Goal: Use online tool/utility: Utilize a website feature to perform a specific function

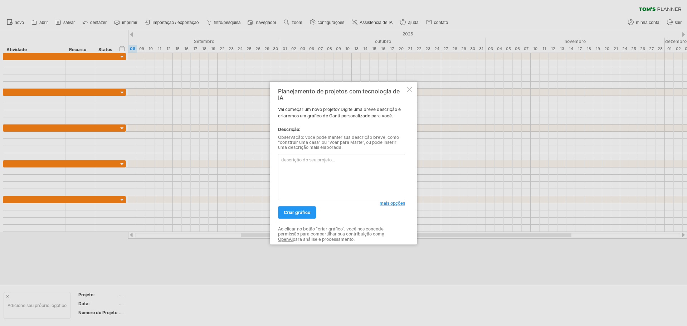
click at [339, 167] on textarea at bounding box center [341, 177] width 127 height 46
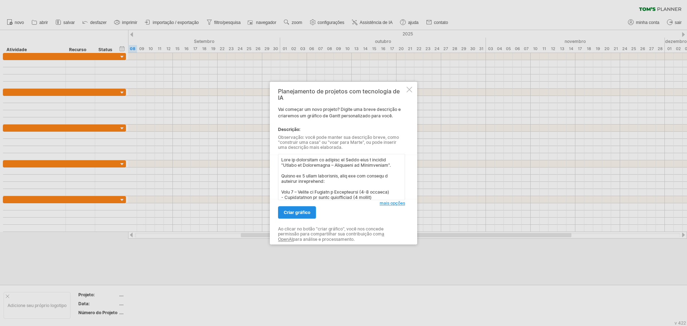
type textarea "Lore ip dolorsitam co adipisc el Seddo eius t incidid "Utlabo et Doloremagna – …"
click at [295, 215] on link "criar gráfico" at bounding box center [297, 212] width 38 height 13
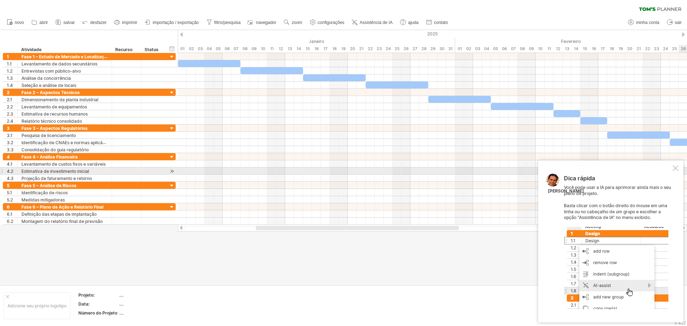
click at [677, 169] on div at bounding box center [676, 168] width 6 height 6
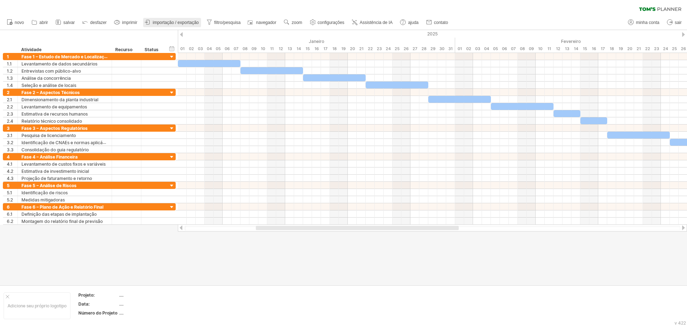
click at [180, 21] on font "importação / exportação" at bounding box center [176, 22] width 46 height 5
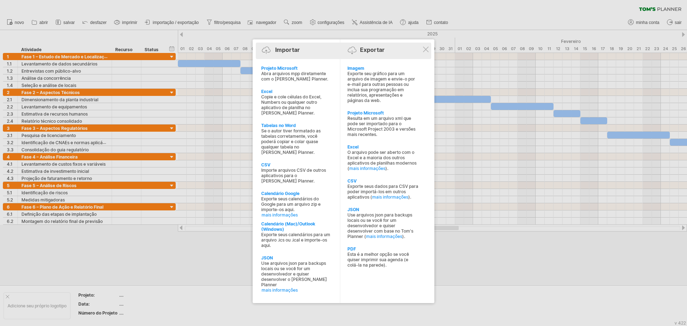
click at [429, 50] on div "Importar Exportar" at bounding box center [344, 51] width 172 height 11
click at [423, 48] on div at bounding box center [426, 48] width 6 height 6
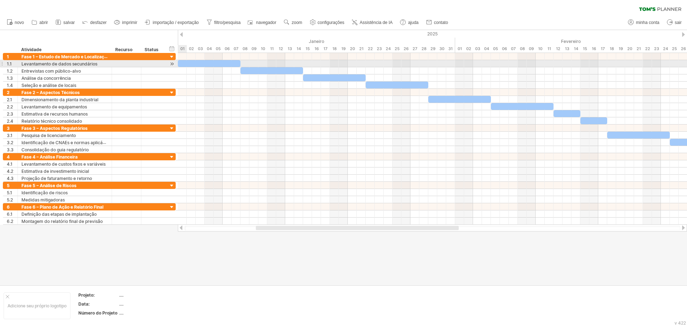
click at [186, 64] on div at bounding box center [209, 63] width 63 height 7
click at [172, 60] on div at bounding box center [172, 64] width 7 height 8
click at [171, 63] on div at bounding box center [172, 64] width 7 height 8
click at [2, 65] on div at bounding box center [1, 64] width 3 height 8
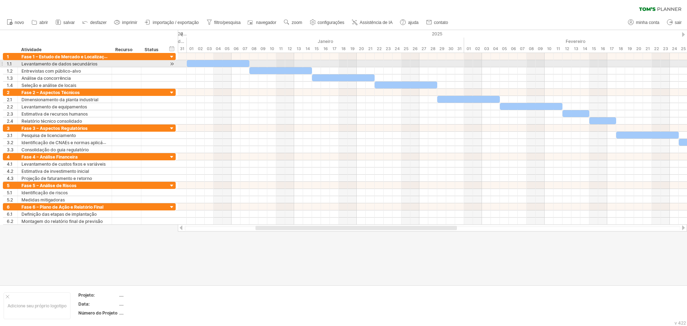
click at [2, 65] on div at bounding box center [1, 64] width 3 height 8
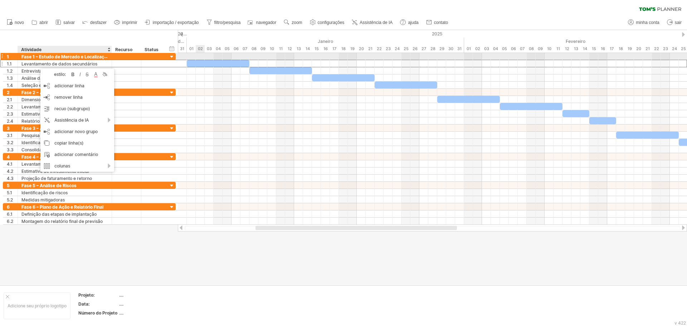
click at [172, 57] on div at bounding box center [172, 57] width 7 height 7
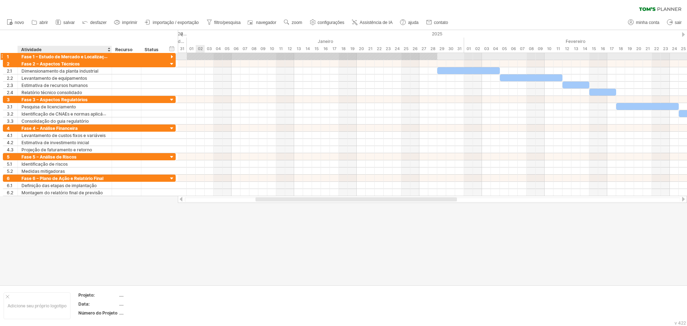
click at [172, 57] on div at bounding box center [172, 57] width 7 height 7
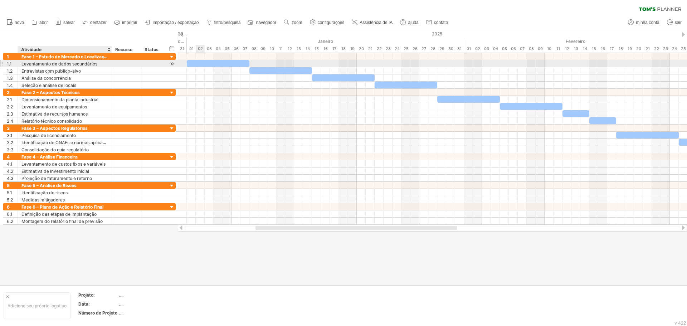
click at [71, 63] on font "Levantamento de dados secundários" at bounding box center [59, 63] width 76 height 5
click at [71, 64] on font "Levantamento de dados secundários" at bounding box center [59, 63] width 76 height 5
click at [1, 62] on div at bounding box center [1, 64] width 3 height 8
click at [0, 63] on div at bounding box center [1, 64] width 3 height 8
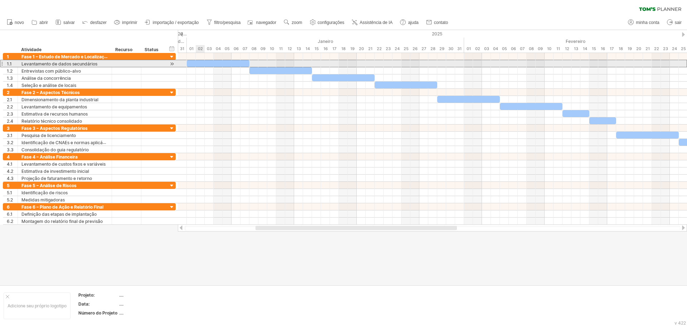
click at [0, 63] on div at bounding box center [1, 64] width 3 height 8
click at [237, 62] on div at bounding box center [218, 63] width 63 height 7
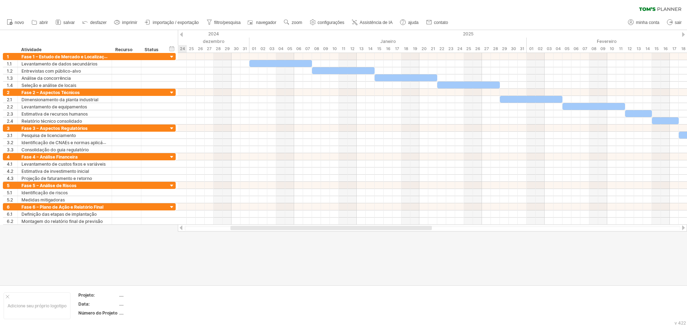
drag, startPoint x: 277, startPoint y: 229, endPoint x: 252, endPoint y: 237, distance: 26.3
click at [252, 237] on div "Tentando acessar [DOMAIN_NAME] Conectado novamente... 0% limpar filtro 1" at bounding box center [343, 163] width 687 height 326
click at [268, 24] on font "navegador" at bounding box center [266, 22] width 20 height 5
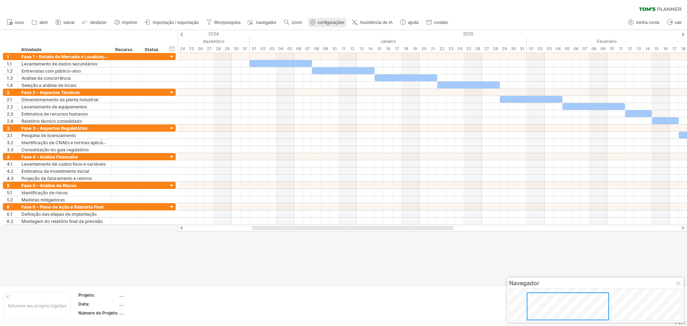
click at [336, 22] on font "configurações" at bounding box center [331, 22] width 27 height 5
select select "*"
select select "**"
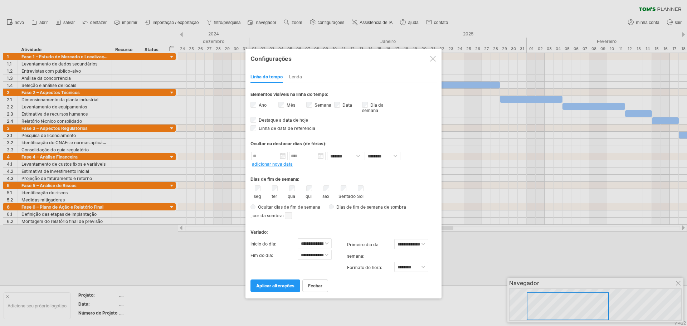
click at [291, 79] on font "Lenda" at bounding box center [295, 76] width 13 height 5
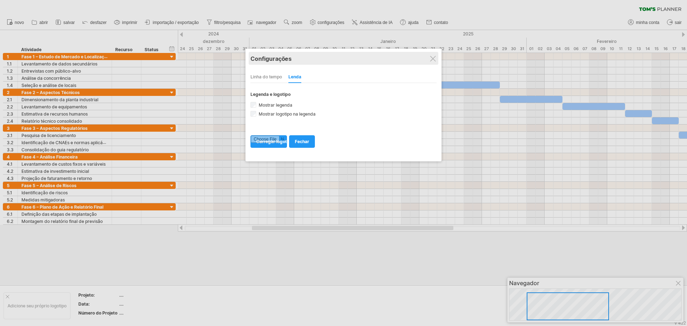
click at [427, 60] on div "Configurações" at bounding box center [344, 58] width 186 height 13
click at [429, 59] on div "Configurações" at bounding box center [344, 58] width 186 height 13
click at [435, 56] on div at bounding box center [433, 59] width 6 height 6
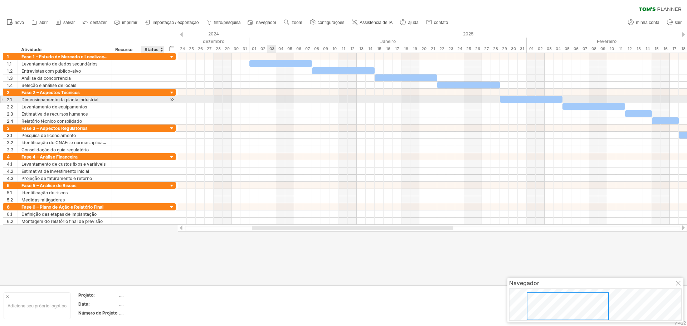
click at [172, 99] on div at bounding box center [172, 100] width 7 height 8
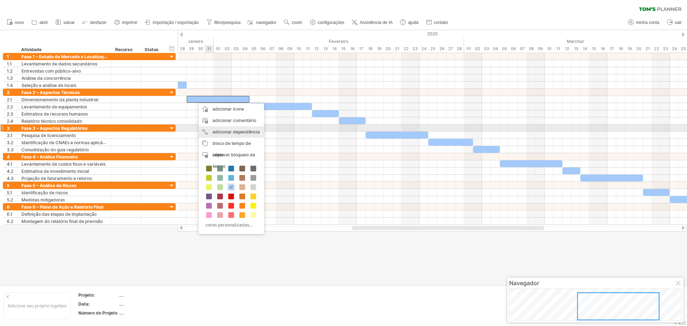
click at [256, 129] on font "adicionar dependência" at bounding box center [236, 131] width 47 height 5
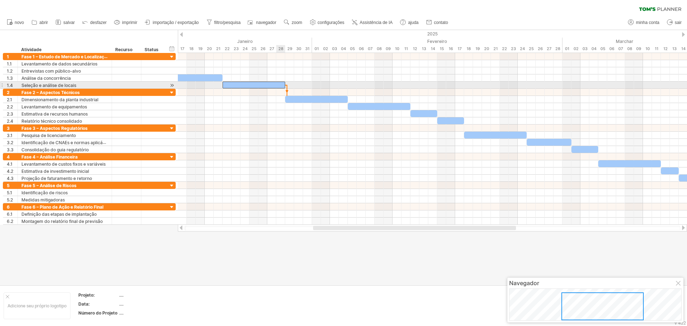
click at [281, 86] on div at bounding box center [254, 85] width 63 height 7
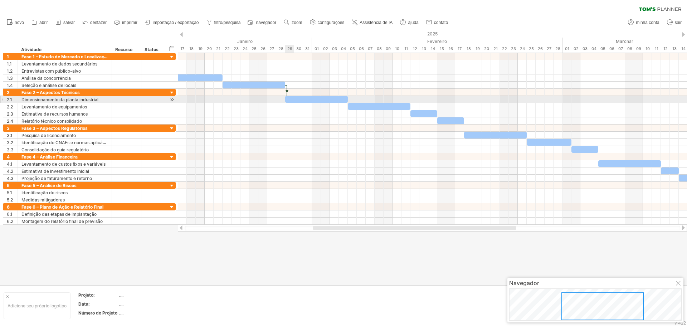
click at [289, 99] on div at bounding box center [316, 99] width 63 height 7
